Goal: Complete application form

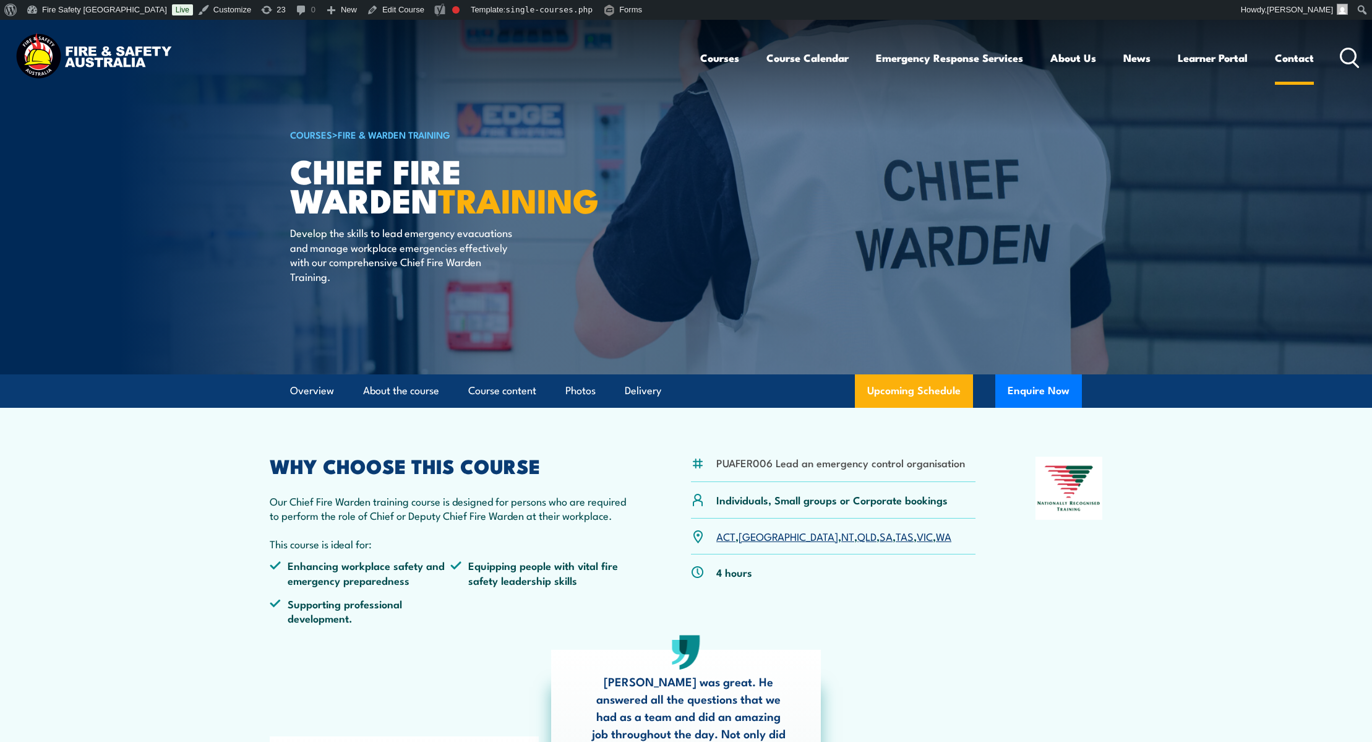
click at [1303, 61] on link "Contact" at bounding box center [1294, 57] width 39 height 33
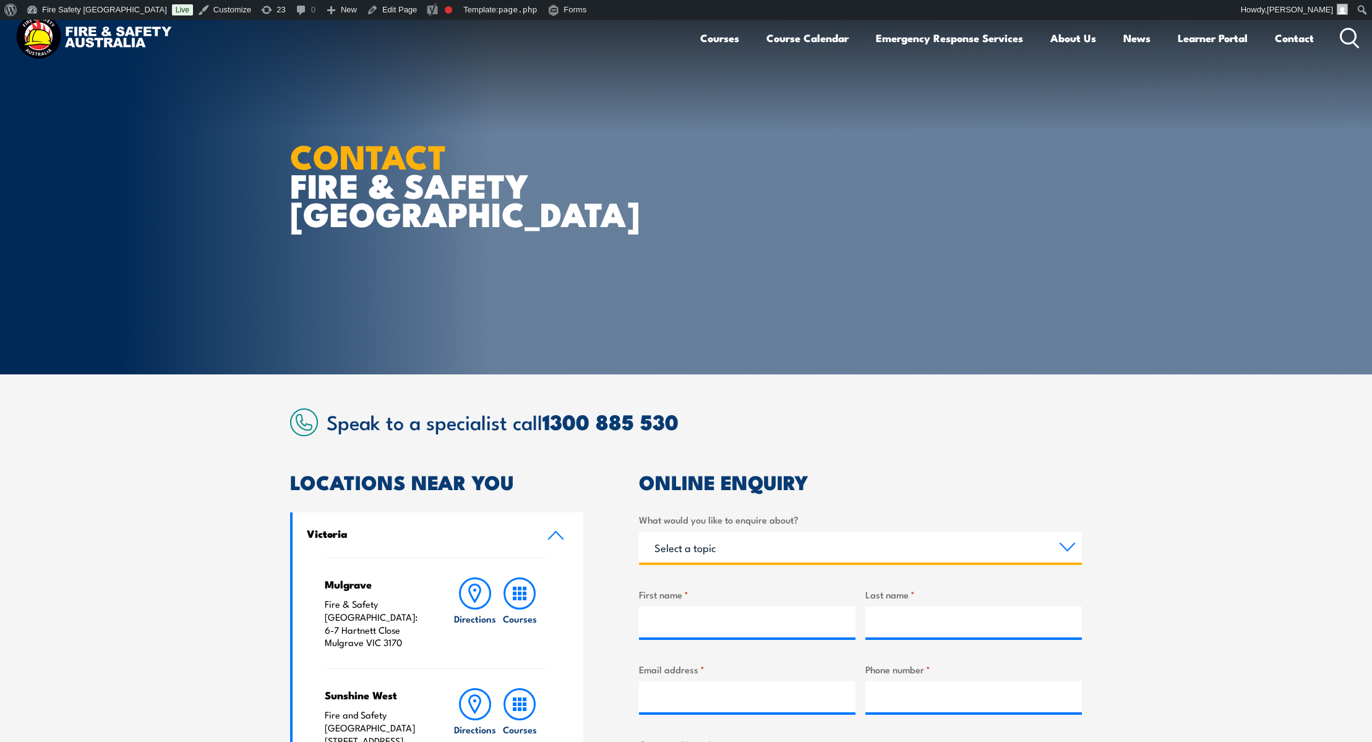
click at [822, 544] on select "Select a topic Training Emergency Response Services General Enquiry" at bounding box center [860, 547] width 443 height 31
select select "Training"
click at [639, 532] on select "Select a topic Training Emergency Response Services General Enquiry" at bounding box center [860, 547] width 443 height 31
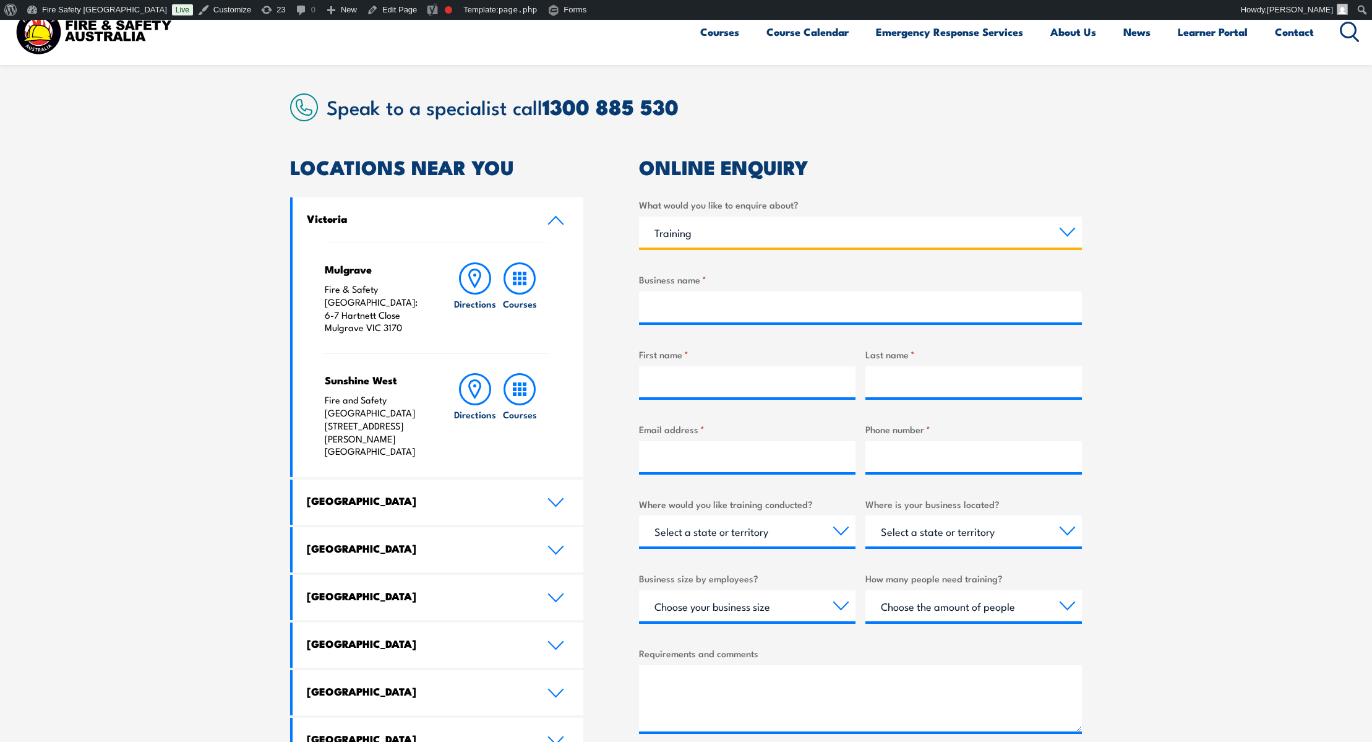
scroll to position [326, 0]
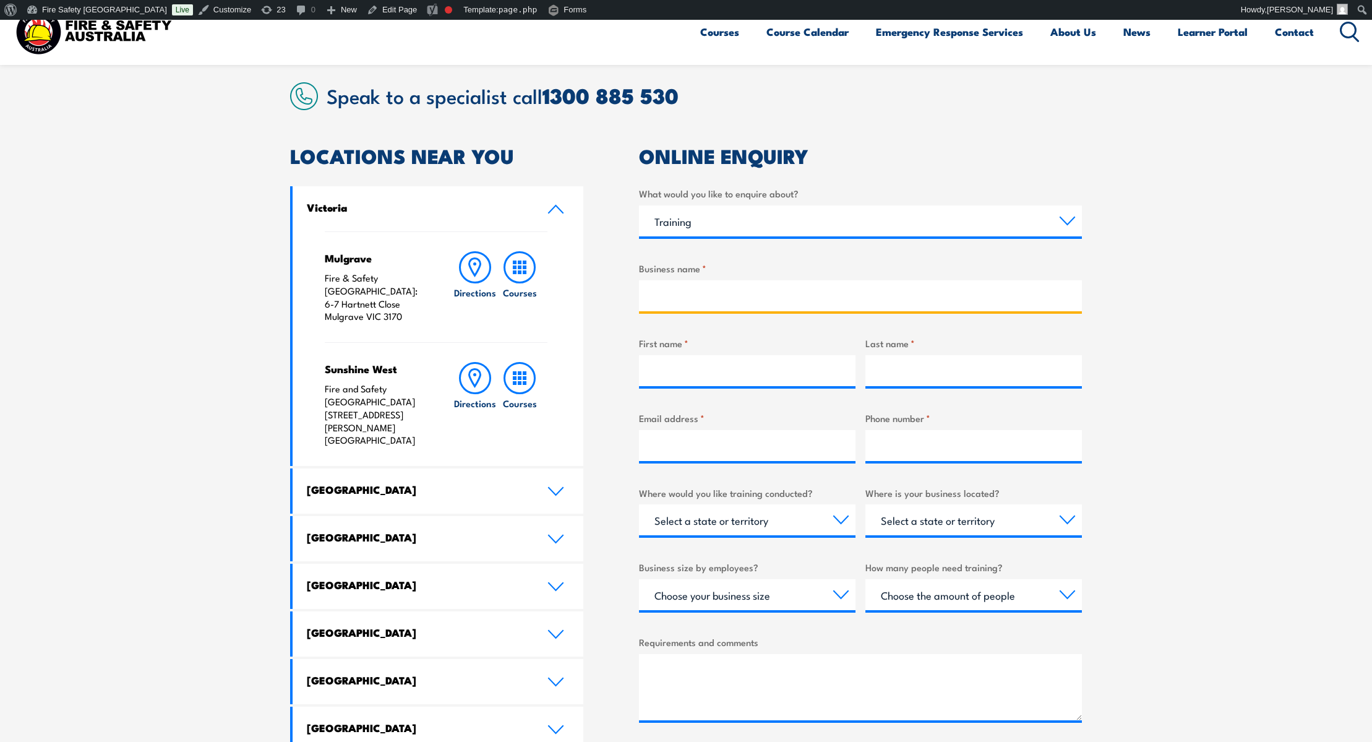
click at [741, 290] on input "Business name *" at bounding box center [860, 295] width 443 height 31
type input "test again - phone"
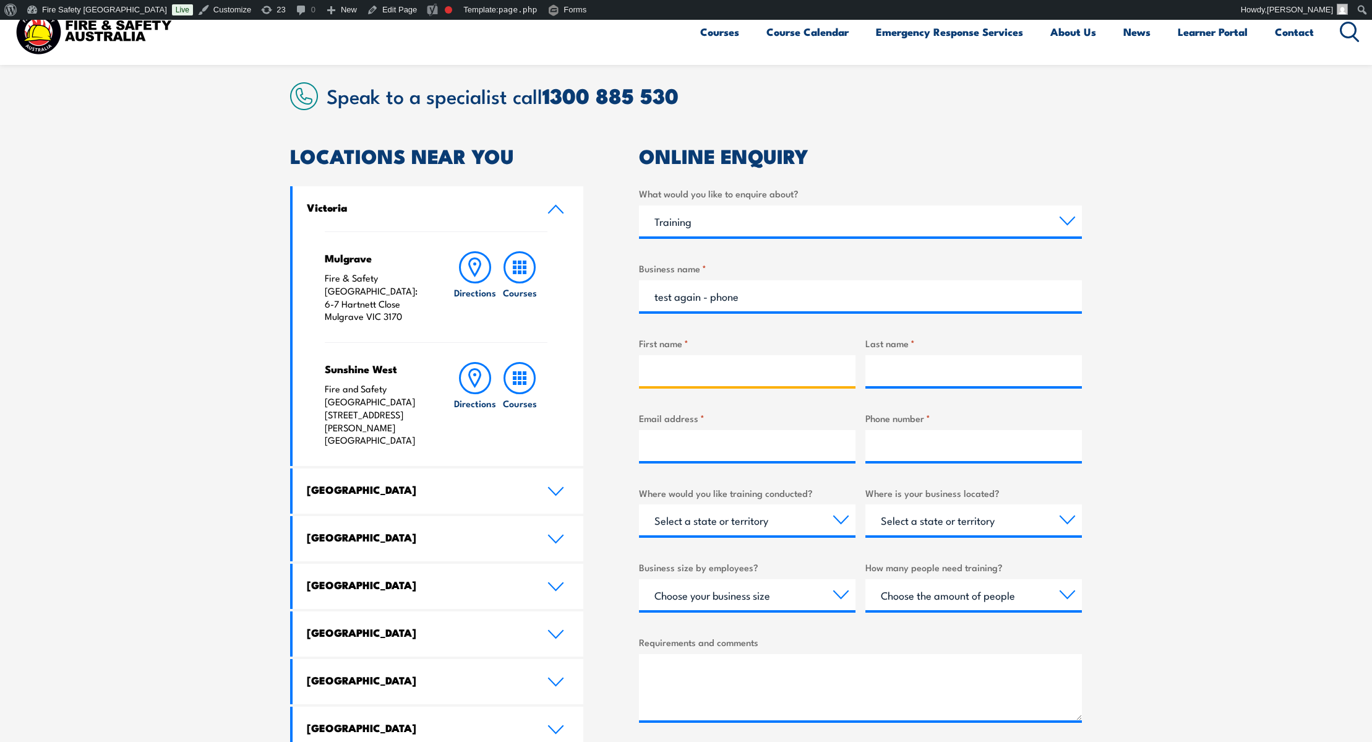
click at [731, 367] on input "First name *" at bounding box center [747, 370] width 217 height 31
type input "Phone test"
click at [905, 368] on input "Last name *" at bounding box center [974, 370] width 217 height 31
type input "phone test"
click at [788, 433] on input "Email address *" at bounding box center [747, 445] width 217 height 31
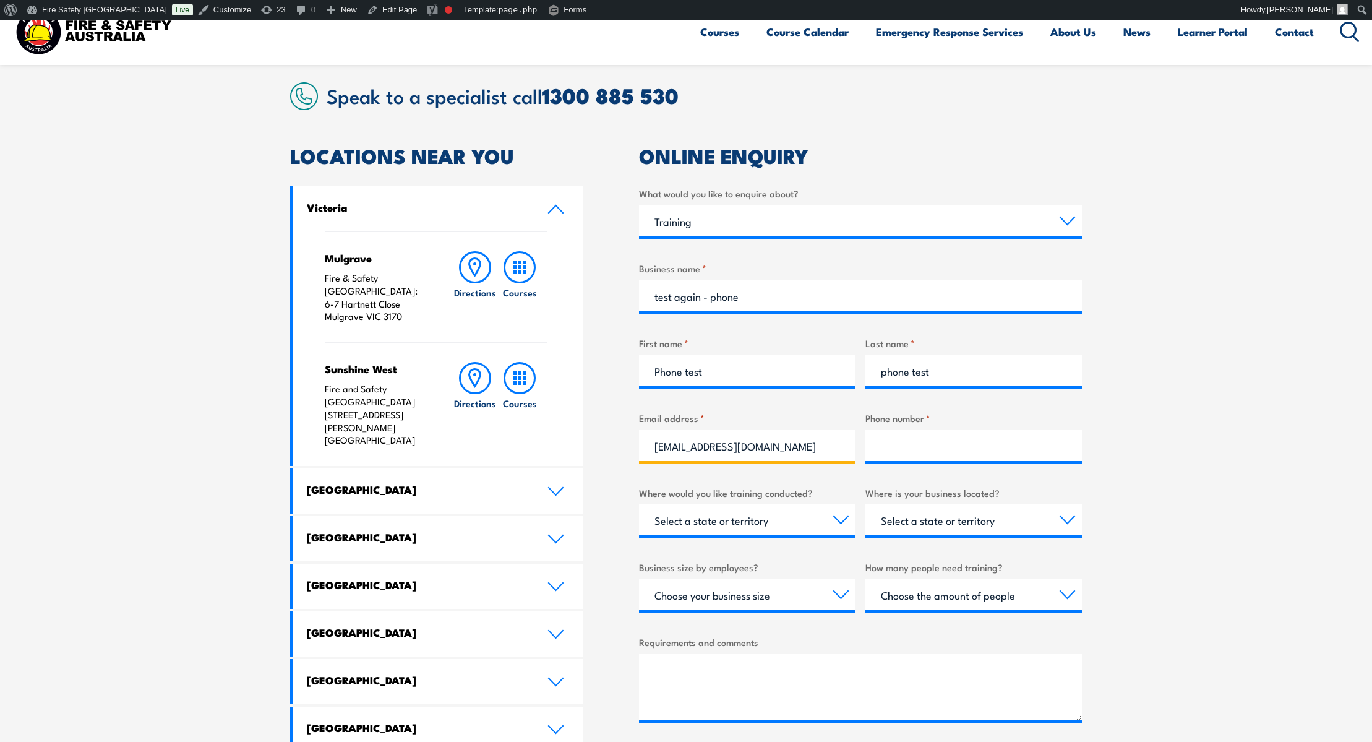
type input "phone@testphone.uk"
click at [1006, 452] on input "Phone number *" at bounding box center [974, 445] width 217 height 31
type input "0458763636"
click at [786, 521] on select "Select a state or territory Nationally - multiple locations QLD NSW VIC SA ACT …" at bounding box center [747, 519] width 217 height 31
select select "VIC"
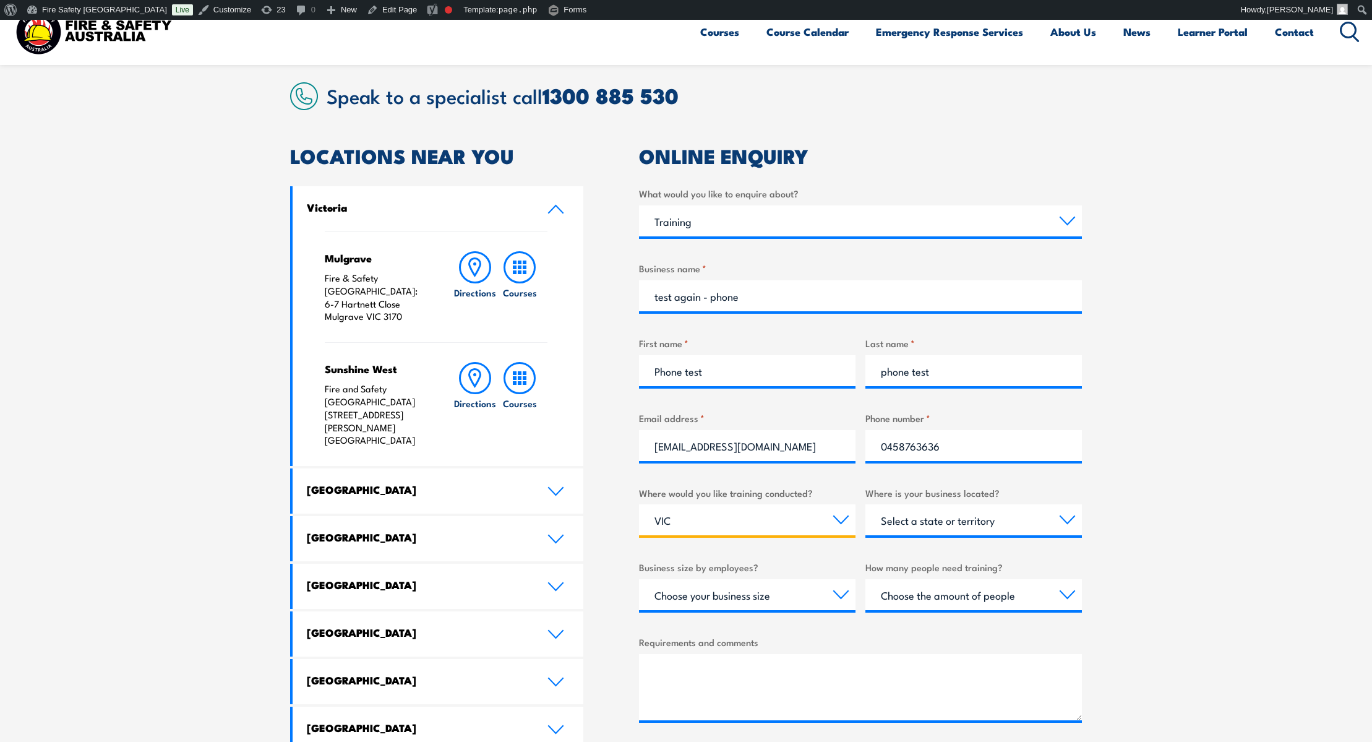
click at [639, 504] on select "Select a state or territory Nationally - multiple locations QLD NSW VIC SA ACT …" at bounding box center [747, 519] width 217 height 31
click at [954, 529] on select "Select a state or territory QLD NSW VIC SA ACT WA TAS NT" at bounding box center [974, 519] width 217 height 31
select select "VIC"
click at [866, 504] on select "Select a state or territory QLD NSW VIC SA ACT WA TAS NT" at bounding box center [974, 519] width 217 height 31
click at [830, 666] on textarea "Requirements and comments" at bounding box center [860, 687] width 443 height 66
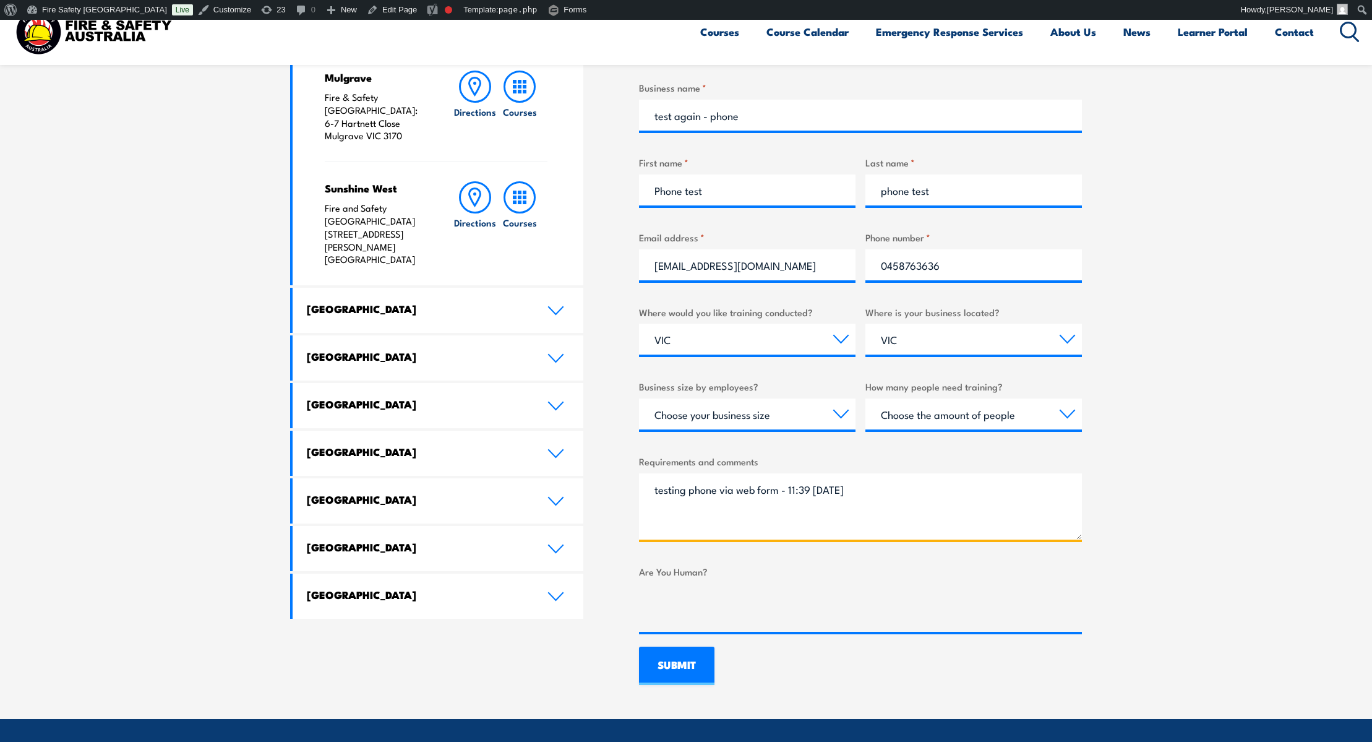
scroll to position [508, 0]
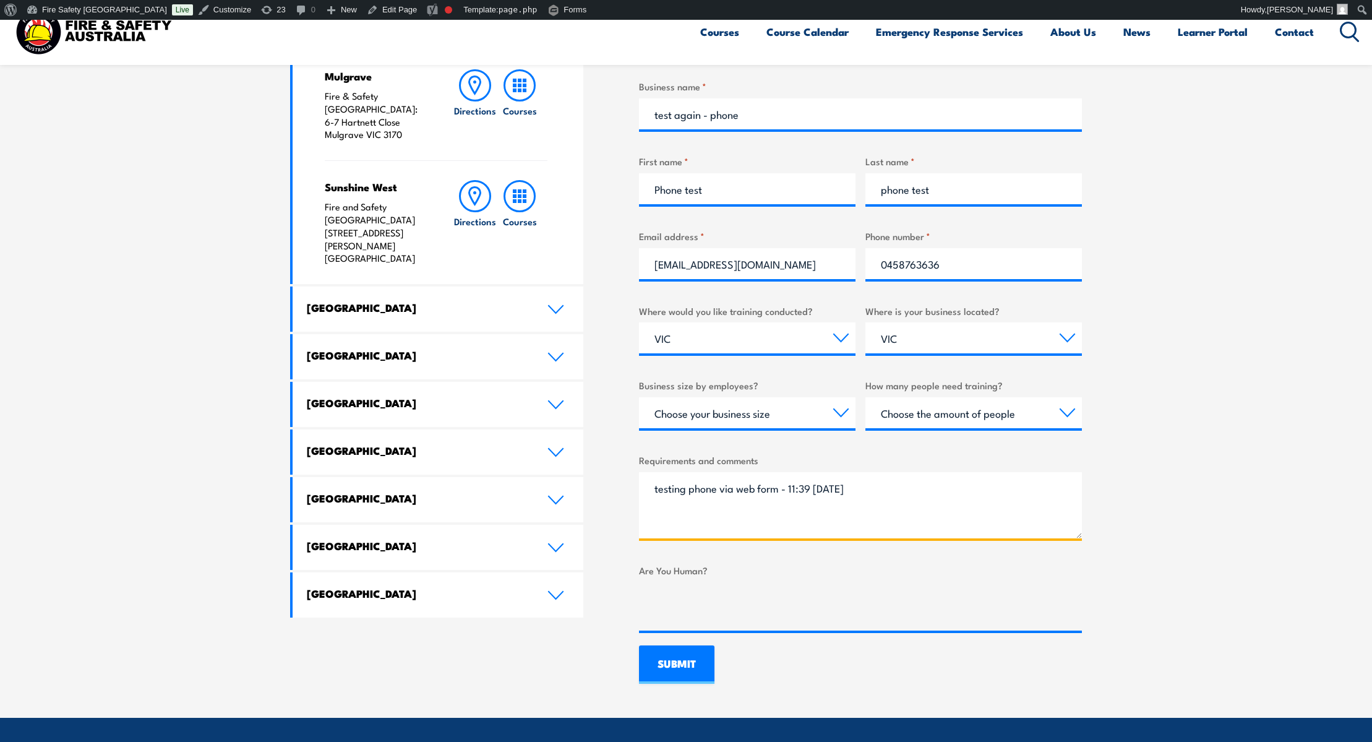
type textarea "testing phone via web form - 11:39 29/8"
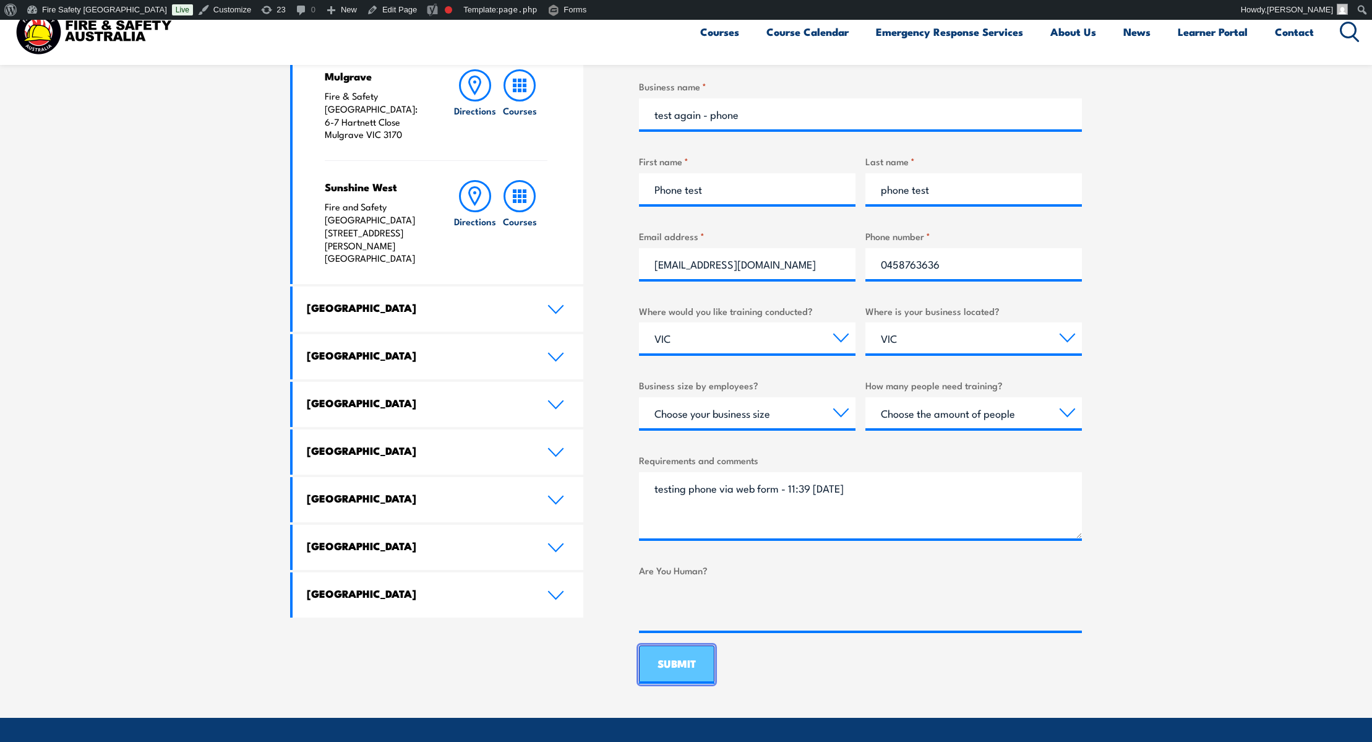
click at [684, 667] on input "SUBMIT" at bounding box center [676, 664] width 75 height 38
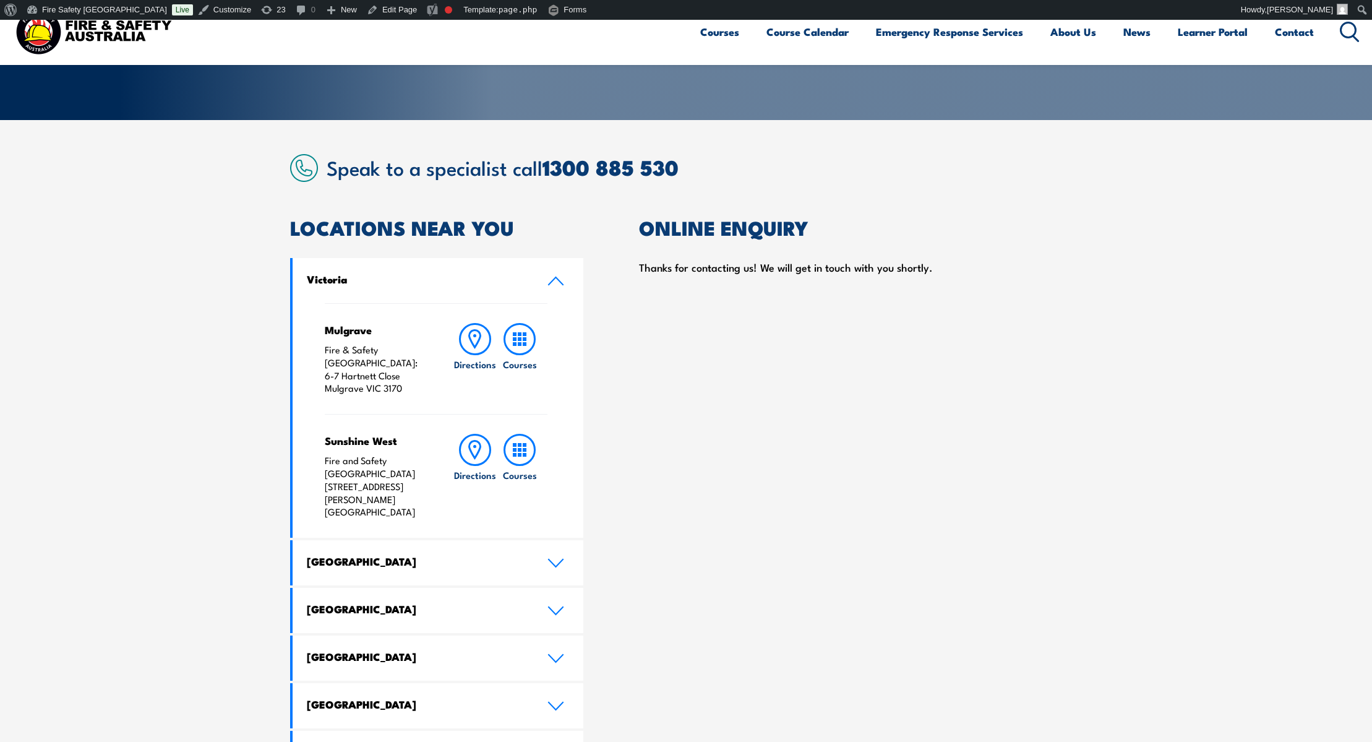
scroll to position [236, 0]
